Goal: Transaction & Acquisition: Purchase product/service

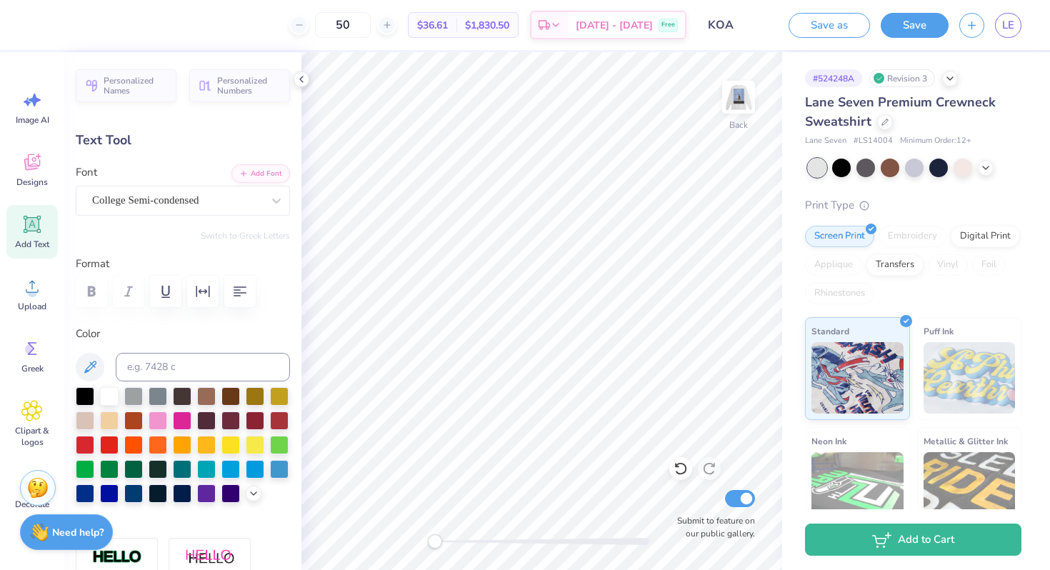
scroll to position [0, 1]
type textarea "EST. 2009"
click at [786, 337] on div "# 524248A Revision 3 Lane Seven Premium Crewneck Sweatshirt Lane Seven # LS1400…" at bounding box center [916, 346] width 268 height 588
click at [741, 95] on img at bounding box center [738, 97] width 57 height 57
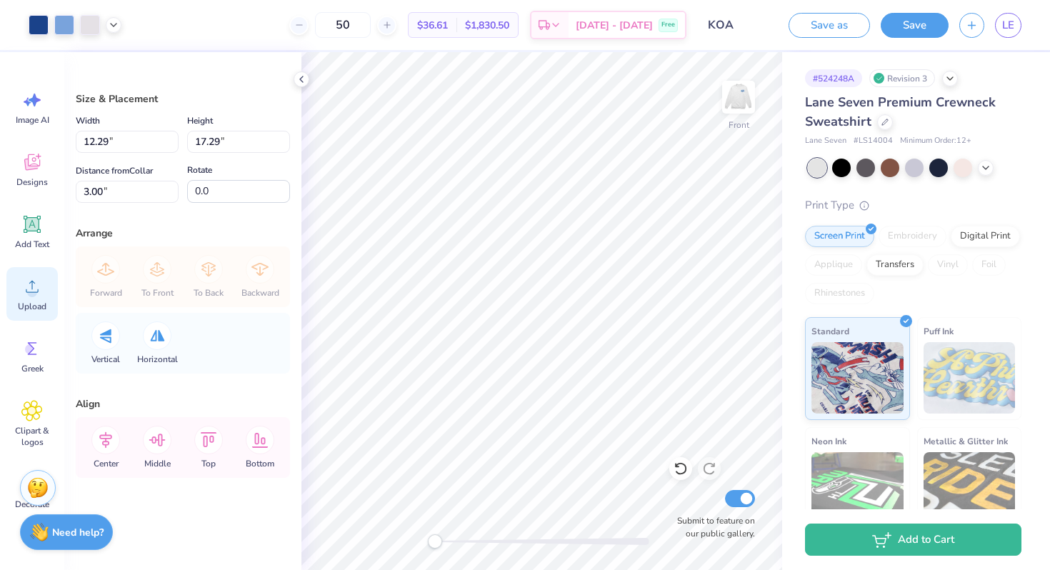
click at [30, 290] on circle at bounding box center [32, 292] width 10 height 10
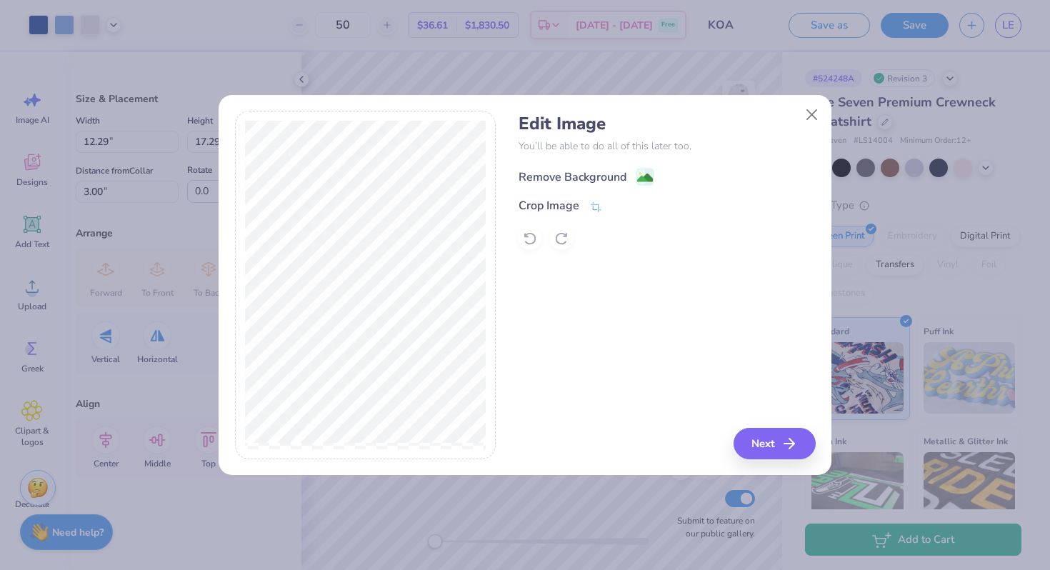
click at [583, 175] on div "Remove Background" at bounding box center [573, 177] width 108 height 17
click at [773, 438] on button "Next" at bounding box center [777, 443] width 82 height 31
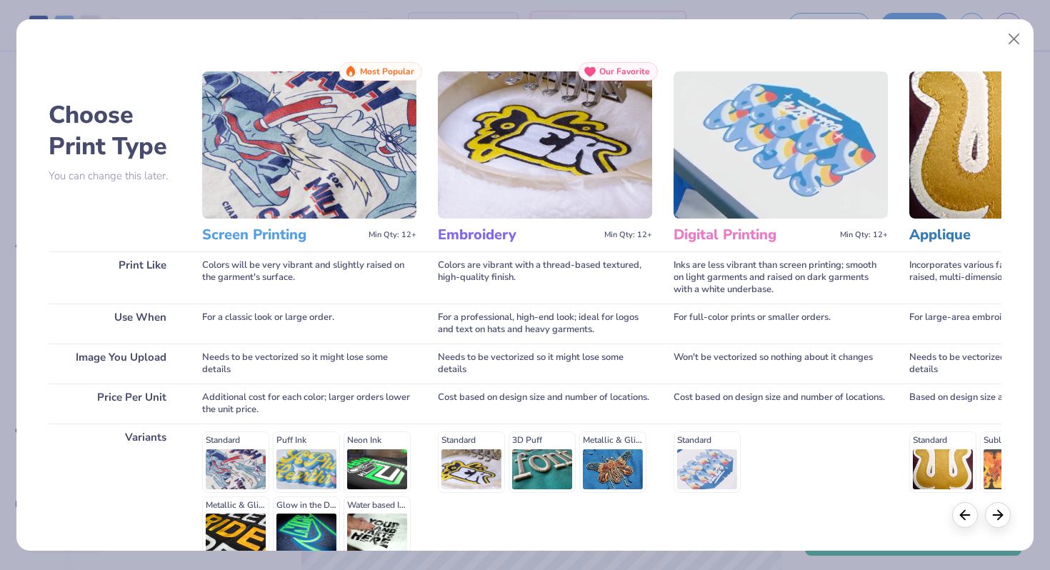
scroll to position [142, 0]
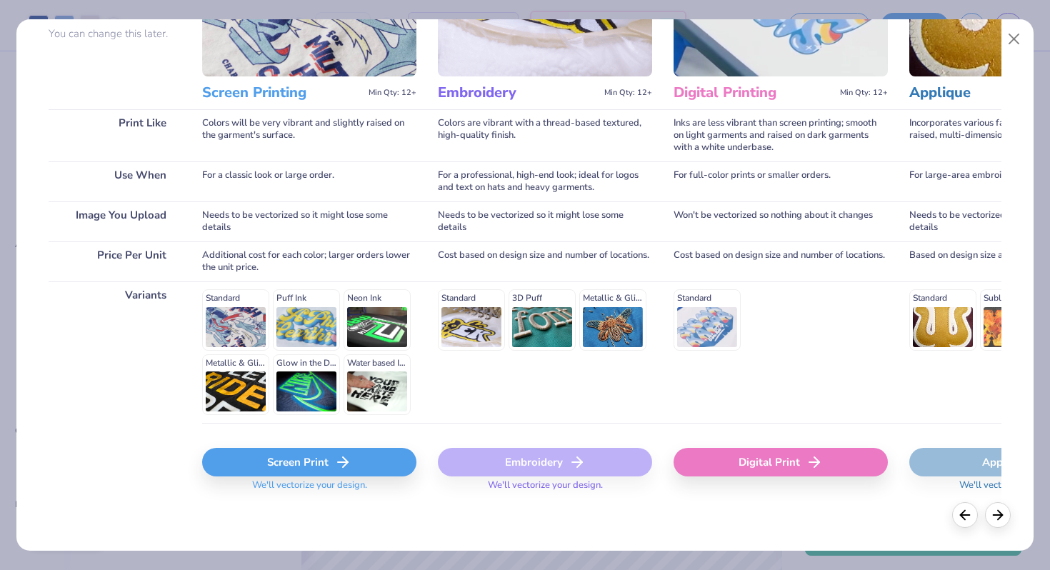
click at [324, 449] on div "Screen Print" at bounding box center [309, 462] width 214 height 29
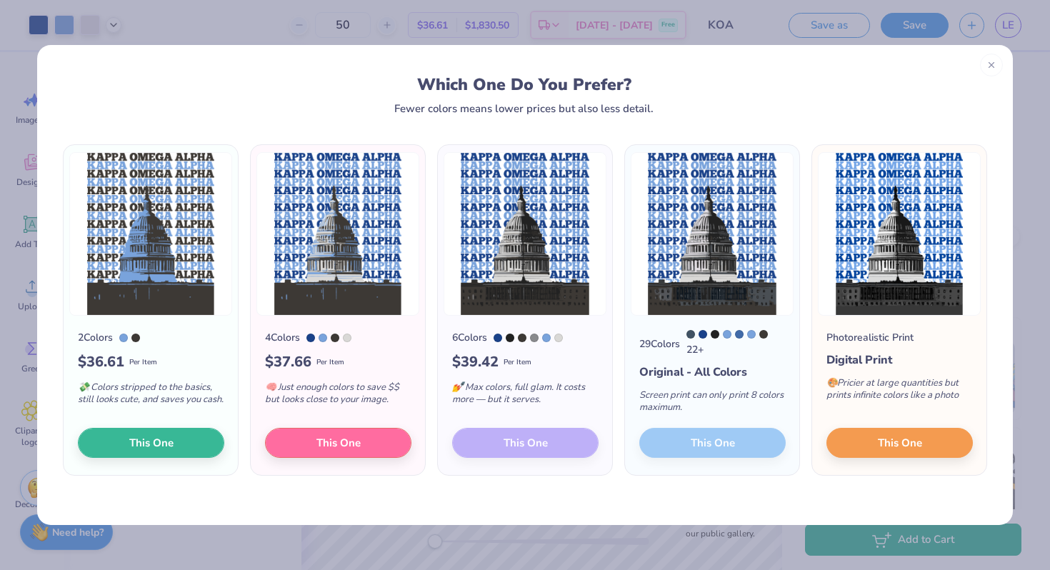
click at [519, 444] on div "6 Colors $ 39.42 Per Item 💅 Max colors, full glam. It costs more — but it serve…" at bounding box center [525, 395] width 174 height 159
click at [524, 442] on div "6 Colors $ 39.42 Per Item 💅 Max colors, full glam. It costs more — but it serve…" at bounding box center [525, 395] width 174 height 159
click at [519, 453] on div "6 Colors $ 39.42 Per Item 💅 Max colors, full glam. It costs more — but it serve…" at bounding box center [525, 395] width 174 height 159
click at [517, 443] on div "6 Colors $ 39.42 Per Item 💅 Max colors, full glam. It costs more — but it serve…" at bounding box center [525, 395] width 174 height 159
click at [500, 445] on div "6 Colors $ 39.42 Per Item 💅 Max colors, full glam. It costs more — but it serve…" at bounding box center [525, 395] width 174 height 159
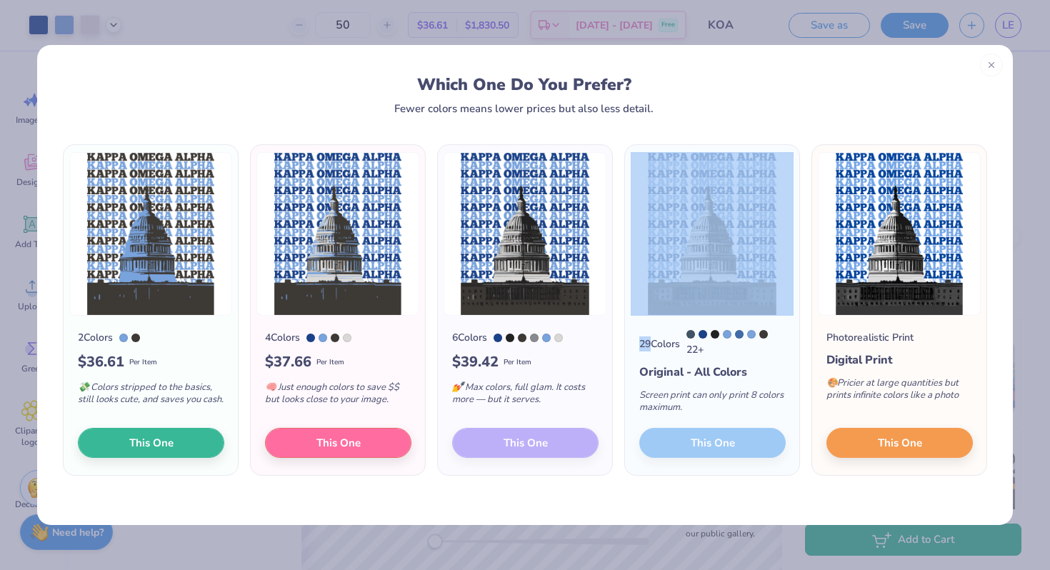
click at [500, 445] on div "6 Colors $ 39.42 Per Item 💅 Max colors, full glam. It costs more — but it serve…" at bounding box center [525, 395] width 174 height 159
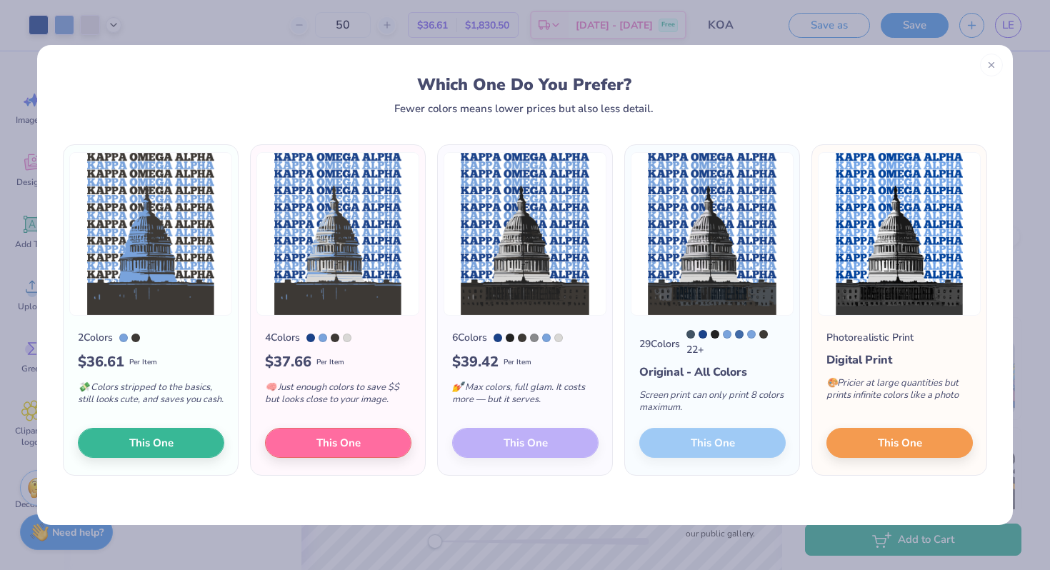
click at [544, 446] on div "6 Colors $ 39.42 Per Item 💅 Max colors, full glam. It costs more — but it serve…" at bounding box center [525, 395] width 174 height 159
click at [537, 450] on div "6 Colors $ 39.42 Per Item 💅 Max colors, full glam. It costs more — but it serve…" at bounding box center [525, 395] width 174 height 159
click at [337, 448] on span "This One" at bounding box center [339, 441] width 44 height 16
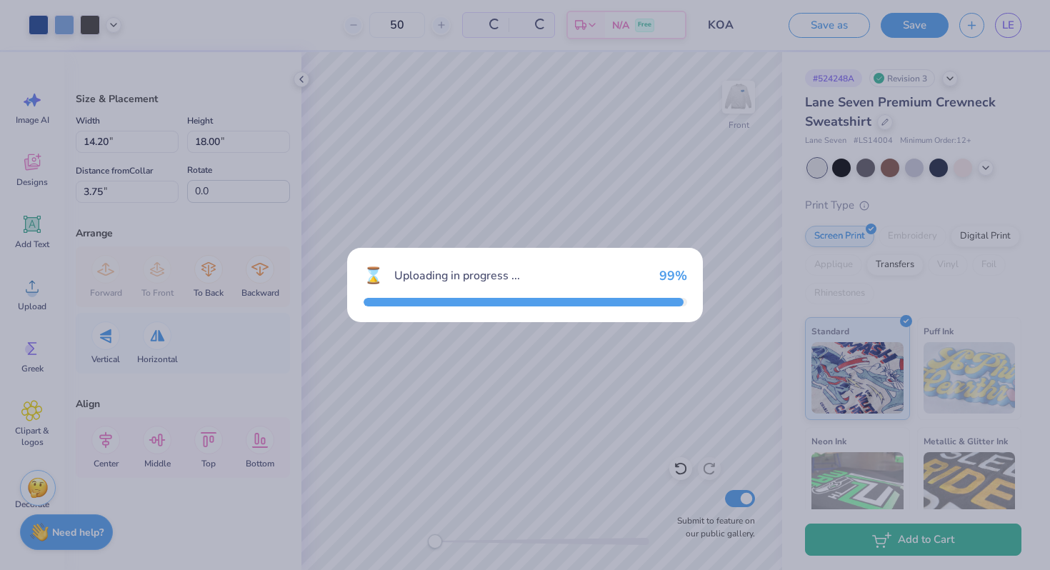
type input "14.20"
type input "18.00"
type input "3.75"
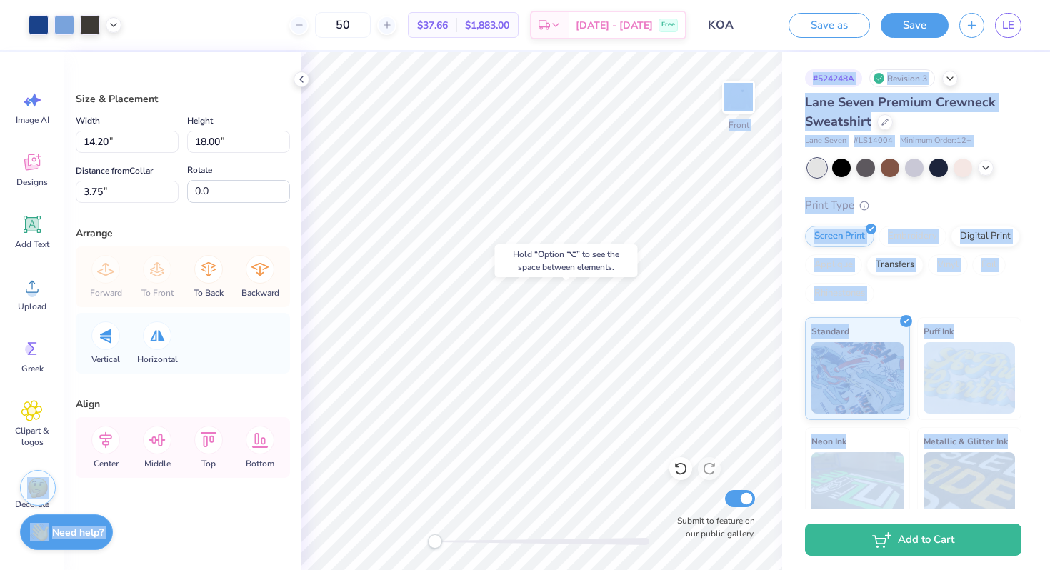
click at [512, 322] on body "Art colors 50 $37.66 Per Item $1,883.00 Total Est. Delivery [DATE] - [DATE] Fre…" at bounding box center [525, 285] width 1050 height 570
type input "13.51"
type input "17.13"
click at [792, 293] on div "# 524248A Revision 3 Lane Seven Premium Crewneck Sweatshirt Lane Seven # LS1400…" at bounding box center [916, 346] width 268 height 588
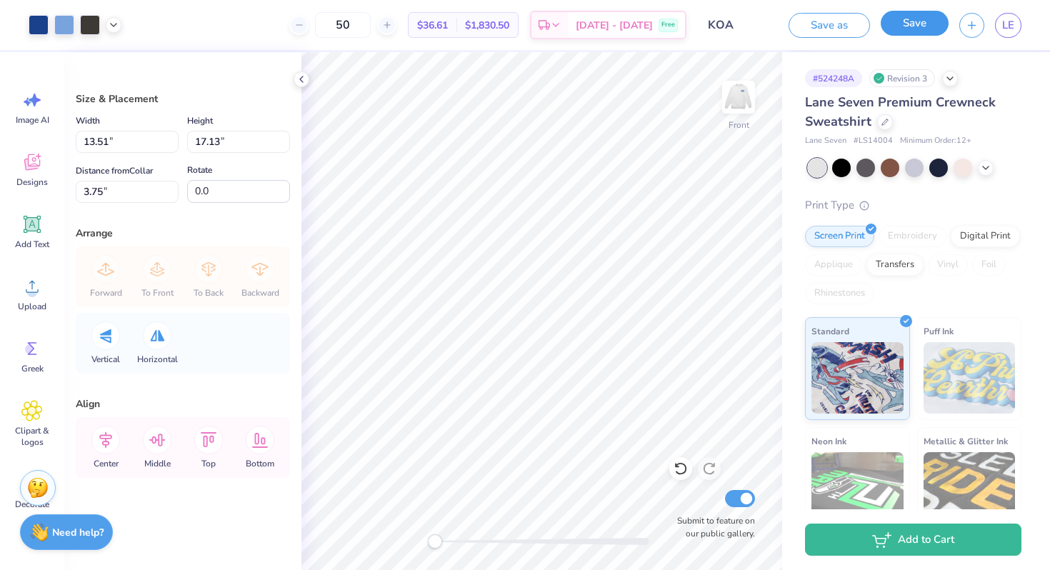
click at [897, 23] on button "Save" at bounding box center [915, 23] width 68 height 25
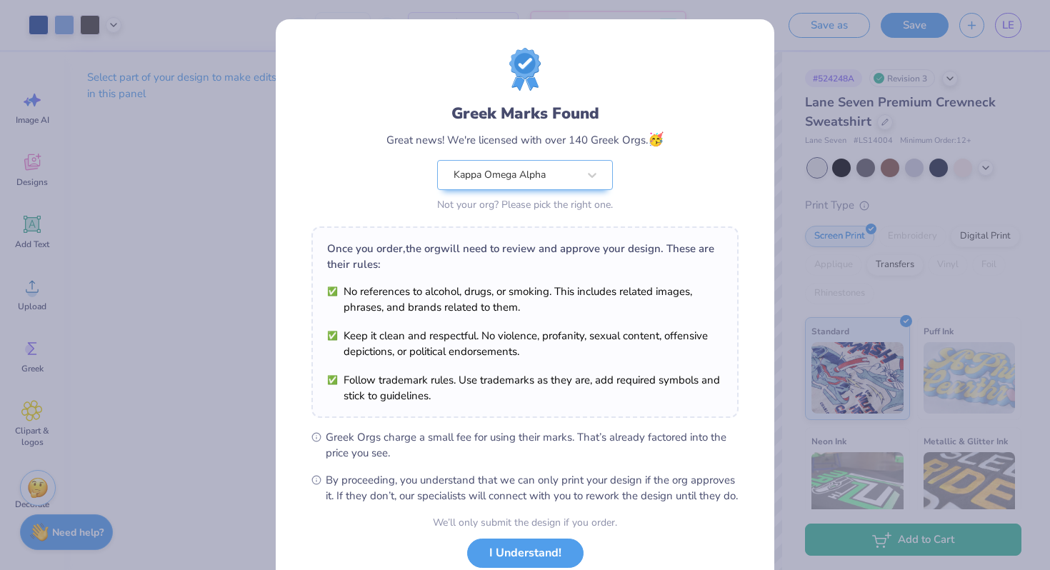
scroll to position [99, 0]
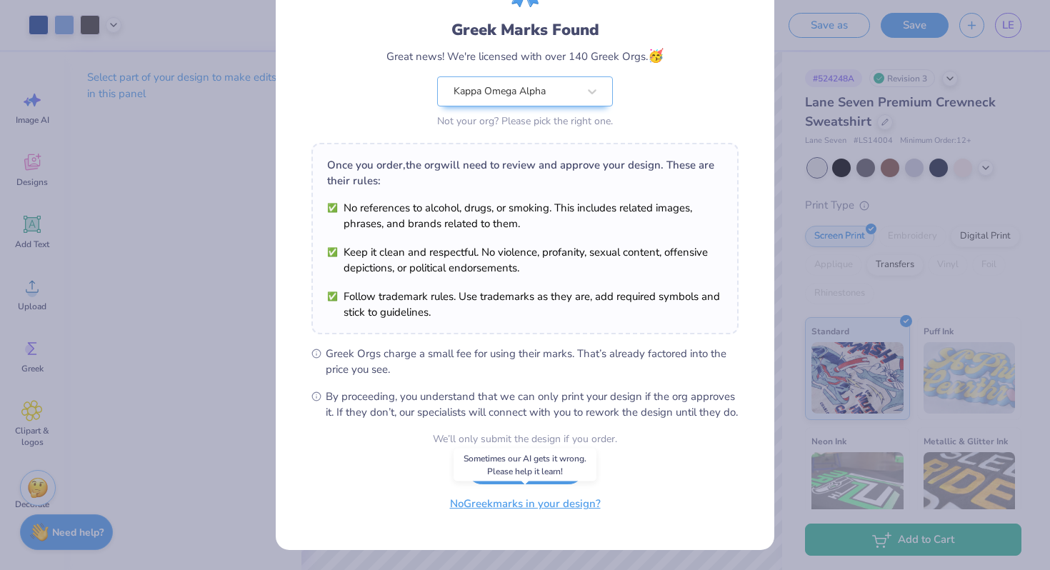
click at [517, 512] on button "No Greek marks in your design?" at bounding box center [525, 503] width 175 height 29
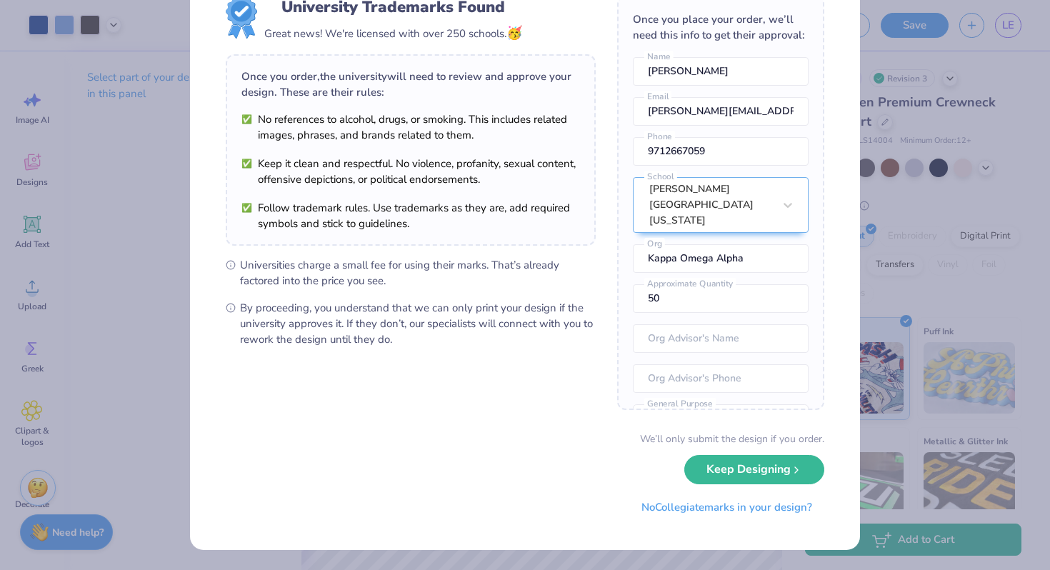
scroll to position [0, 0]
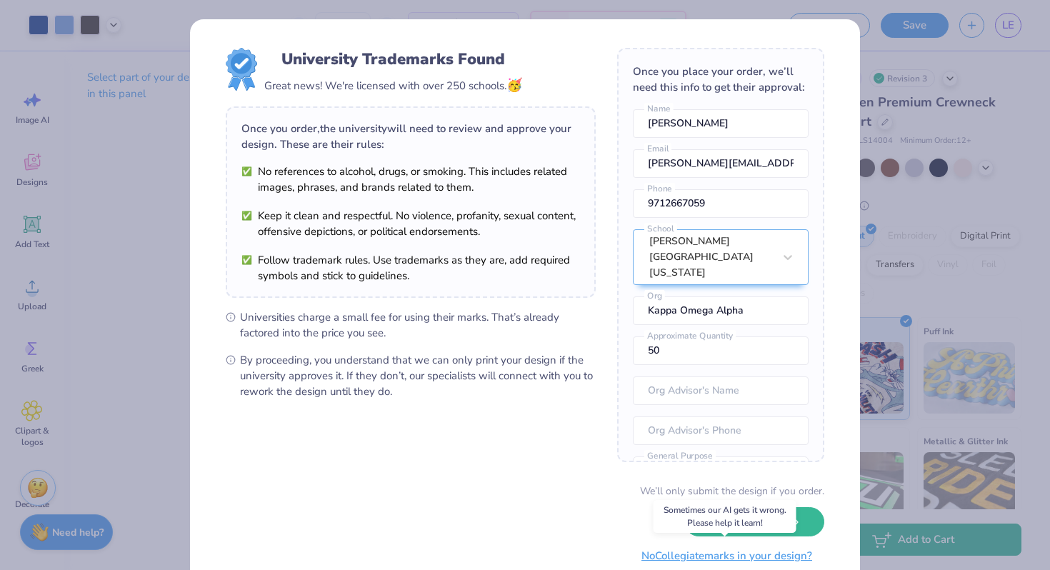
click at [715, 562] on button "No Collegiate marks in your design?" at bounding box center [726, 556] width 195 height 29
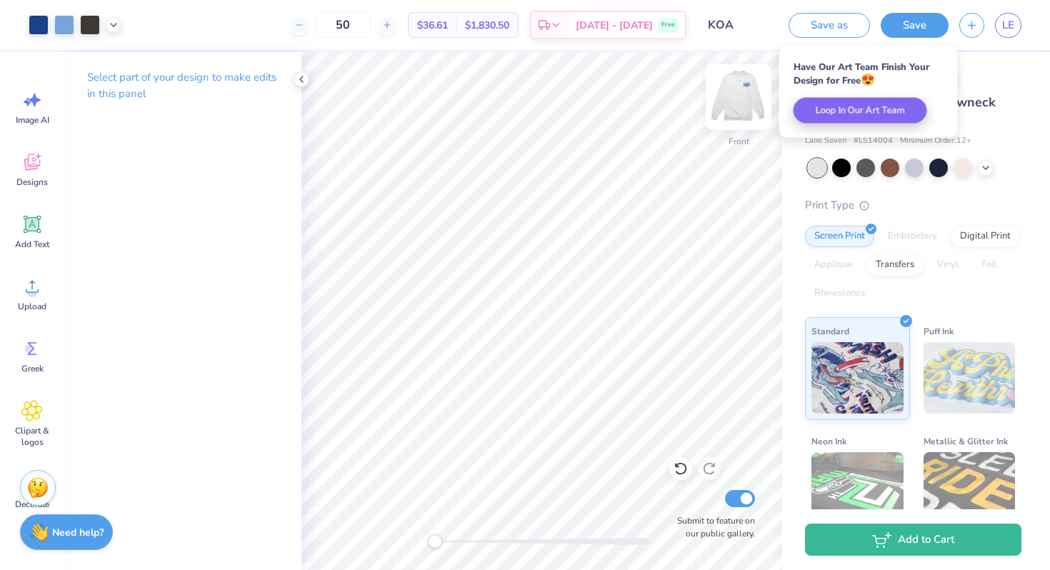
click at [740, 100] on img at bounding box center [738, 97] width 57 height 57
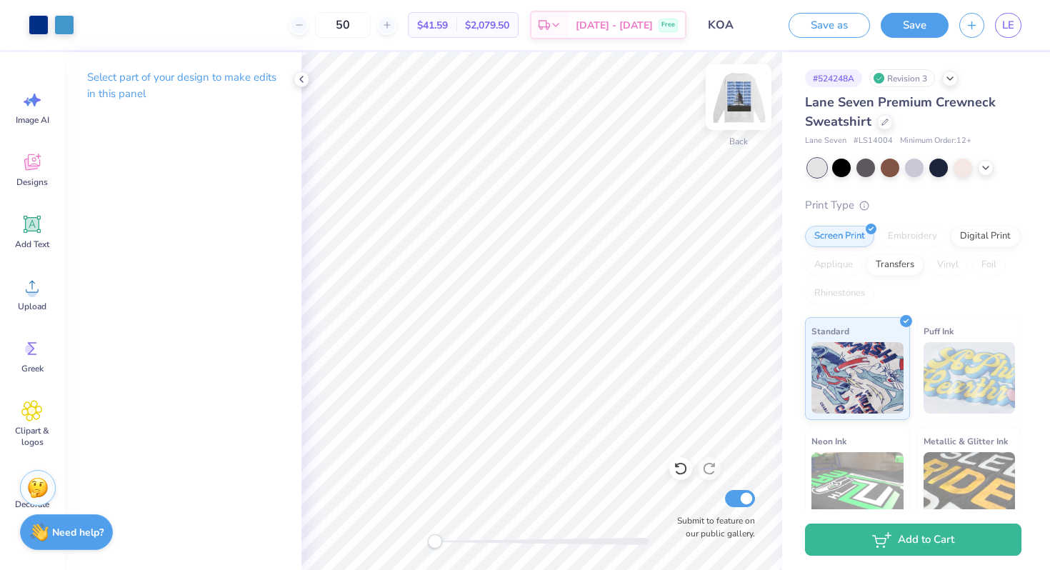
click at [738, 95] on img at bounding box center [738, 97] width 57 height 57
